Goal: Check status: Check status

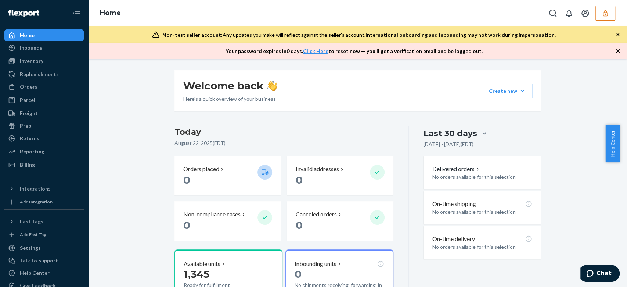
click at [606, 16] on icon "button" at bounding box center [605, 13] width 7 height 7
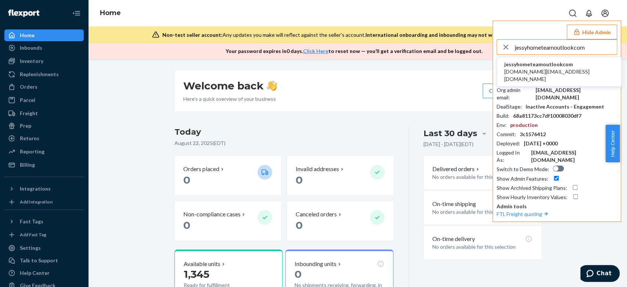
type input "jessyhometeamoutlookcom"
click at [550, 71] on span "[DOMAIN_NAME][EMAIL_ADDRESS][DOMAIN_NAME]" at bounding box center [560, 75] width 110 height 15
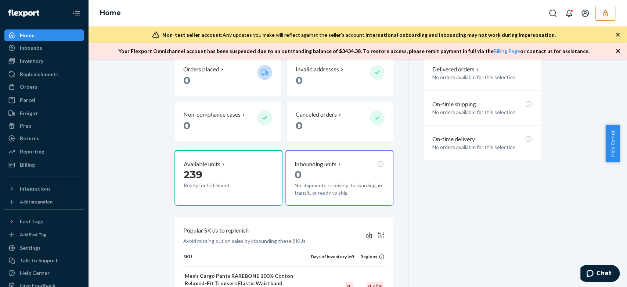
scroll to position [100, 0]
click at [32, 88] on div "Orders" at bounding box center [29, 86] width 18 height 7
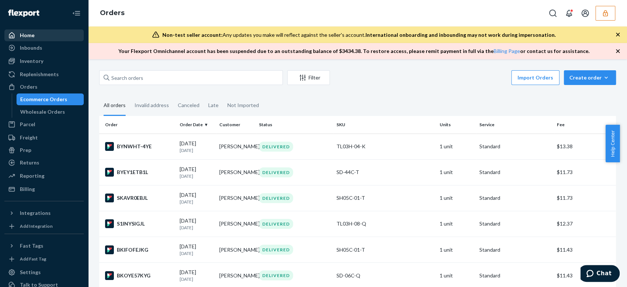
click at [47, 32] on div "Home" at bounding box center [44, 35] width 78 height 10
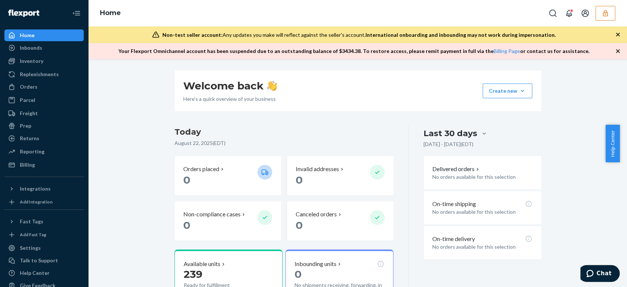
click at [607, 12] on icon "button" at bounding box center [605, 13] width 5 height 6
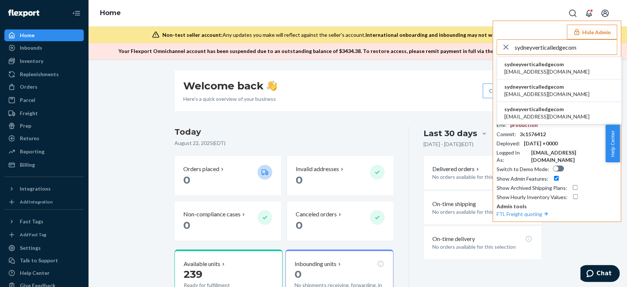
type input "sydneyverticalledgecom"
click at [534, 72] on span "andrey@verticalledge.com" at bounding box center [547, 71] width 85 height 7
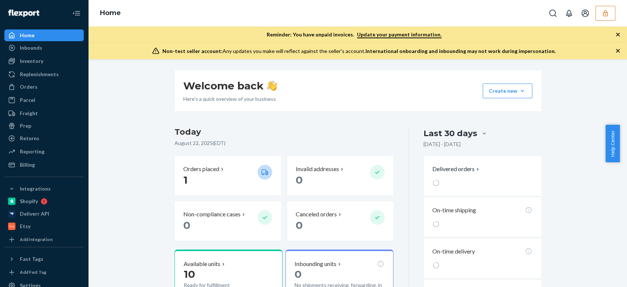
scroll to position [13, 0]
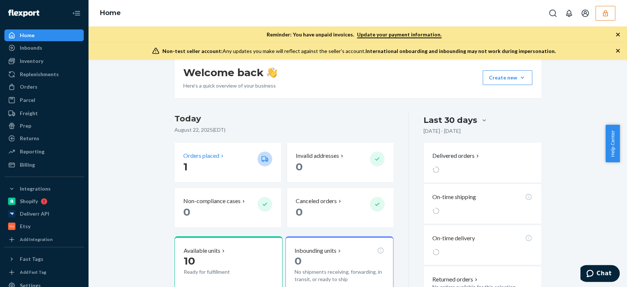
click at [214, 164] on p "1" at bounding box center [217, 166] width 68 height 13
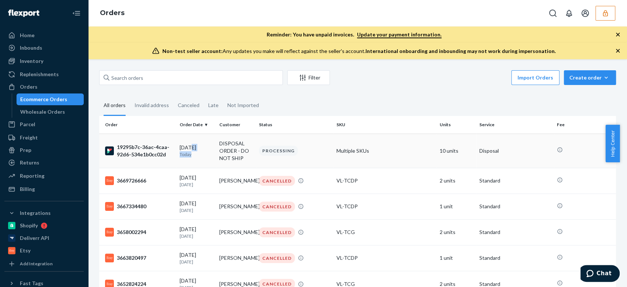
drag, startPoint x: 214, startPoint y: 164, endPoint x: 189, endPoint y: 148, distance: 28.9
click at [189, 148] on td "08/22/2025 Today" at bounding box center [197, 150] width 40 height 34
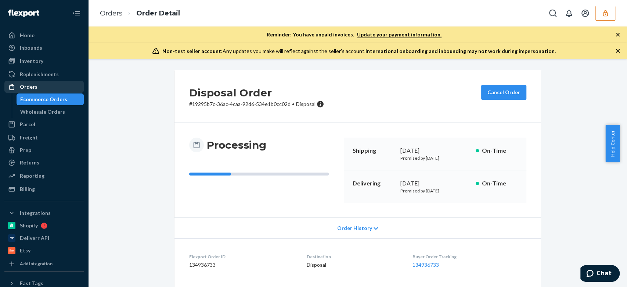
click at [36, 86] on div "Orders" at bounding box center [29, 86] width 18 height 7
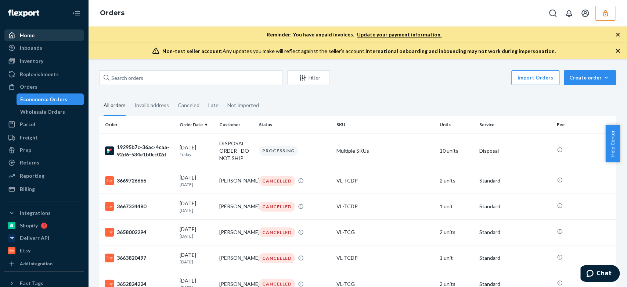
click at [35, 38] on div "Home" at bounding box center [44, 35] width 78 height 10
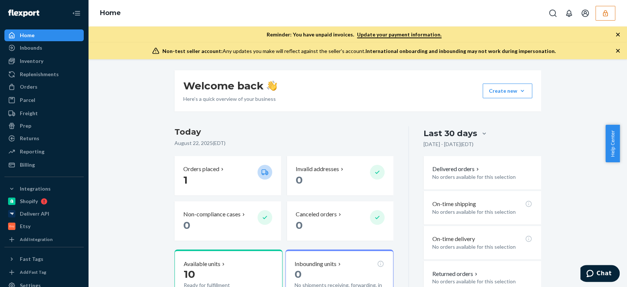
scroll to position [26, 0]
